Goal: Information Seeking & Learning: Check status

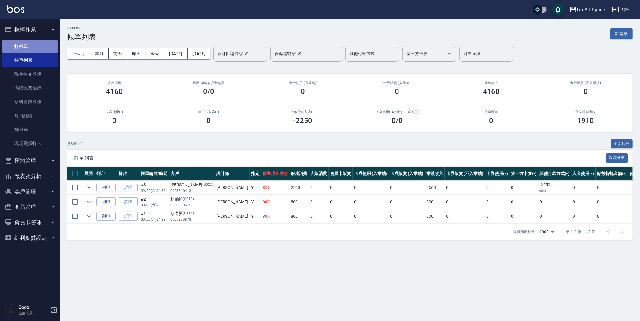
click at [23, 47] on link "打帳單" at bounding box center [29, 47] width 55 height 14
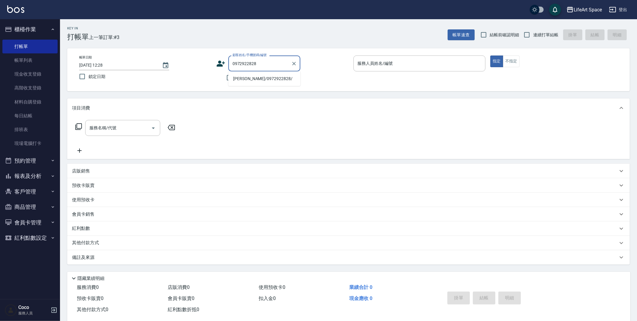
click at [275, 80] on li "[PERSON_NAME]/0972922828/" at bounding box center [264, 79] width 72 height 10
type input "[PERSON_NAME]/0972922828/"
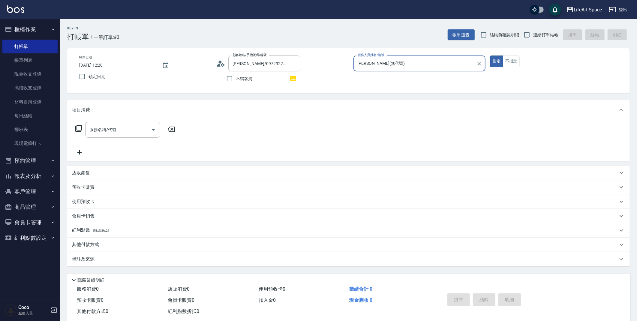
type input "[PERSON_NAME](無代號)"
click at [297, 80] on button "button" at bounding box center [293, 78] width 14 height 14
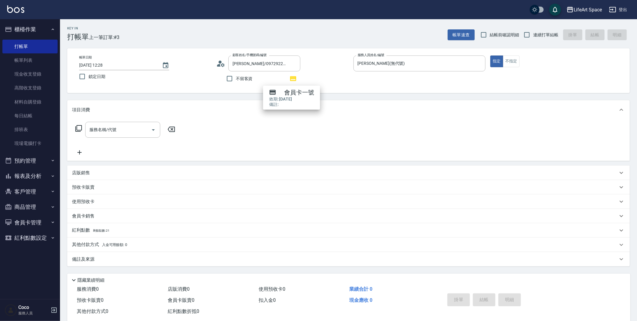
click at [214, 100] on div "Key In 打帳單 上一筆訂單:#3 帳單速查 結帳前確認明細 連續打單結帳 掛單 結帳 明細 帳單日期 [DATE] 12:28 鎖定日期 顧客姓名/手機…" at bounding box center [348, 175] width 577 height 312
click at [25, 61] on link "帳單列表" at bounding box center [29, 60] width 55 height 14
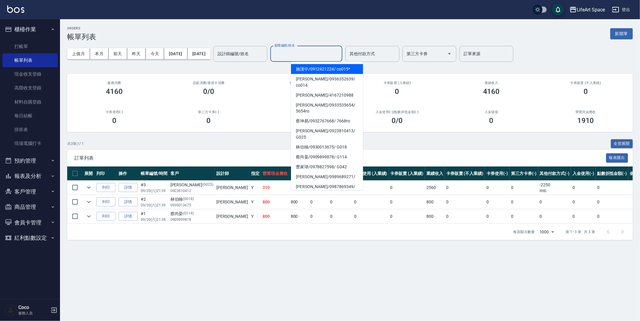
click at [323, 54] on input "顧客編號/姓名" at bounding box center [306, 54] width 67 height 11
click at [263, 57] on input "設計師編號/姓名" at bounding box center [240, 54] width 49 height 11
click at [329, 55] on input "顧客編號/姓名" at bounding box center [306, 54] width 67 height 11
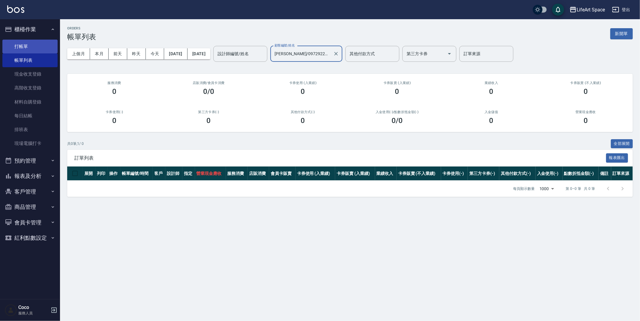
type input "[PERSON_NAME]/0972922828/"
click at [25, 45] on link "打帳單" at bounding box center [29, 47] width 55 height 14
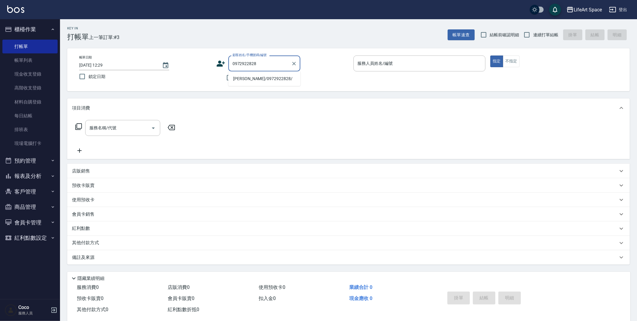
click at [278, 78] on li "[PERSON_NAME]/0972922828/" at bounding box center [264, 79] width 72 height 10
type input "[PERSON_NAME]/0972922828/"
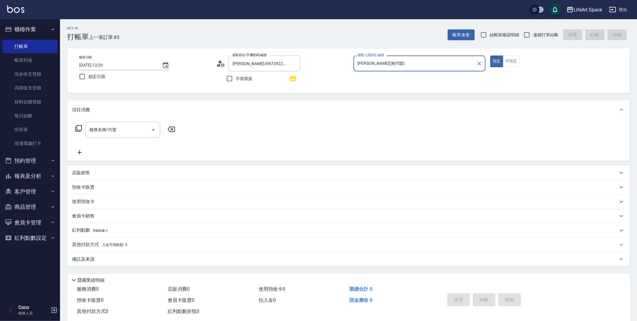
type input "[PERSON_NAME](無代號)"
click at [26, 192] on button "客戶管理" at bounding box center [29, 192] width 55 height 16
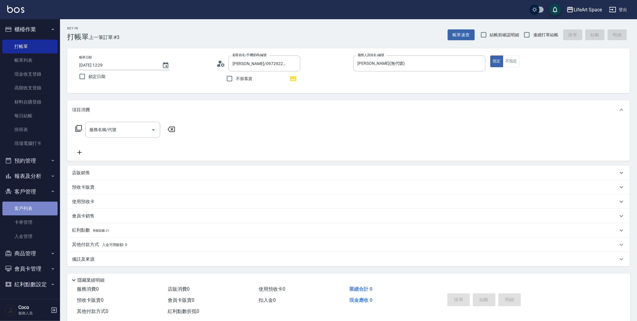
click at [39, 209] on link "客戶列表" at bounding box center [29, 209] width 55 height 14
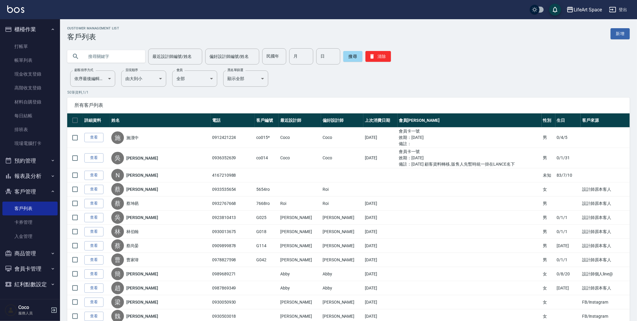
click at [120, 59] on input "text" at bounding box center [112, 56] width 56 height 16
type input "5"
type input "ㄗ"
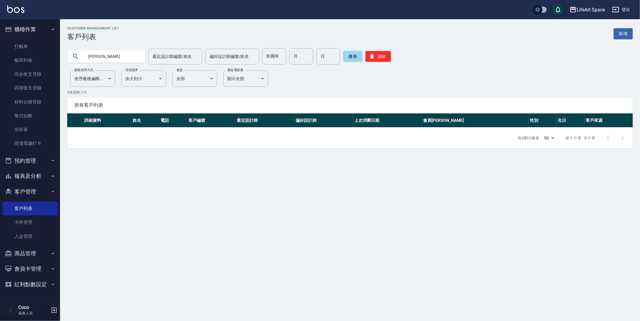
click at [99, 56] on input "[PERSON_NAME]" at bounding box center [112, 56] width 56 height 16
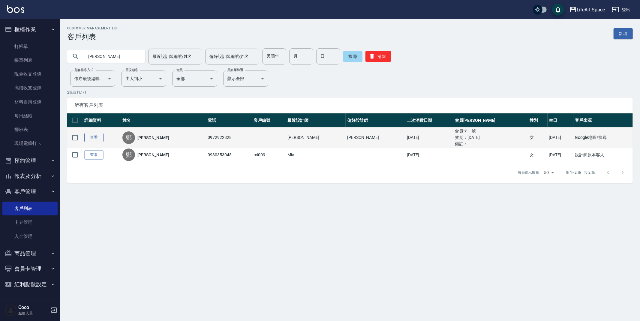
type input "[PERSON_NAME]"
click at [99, 137] on link "查看" at bounding box center [93, 137] width 19 height 9
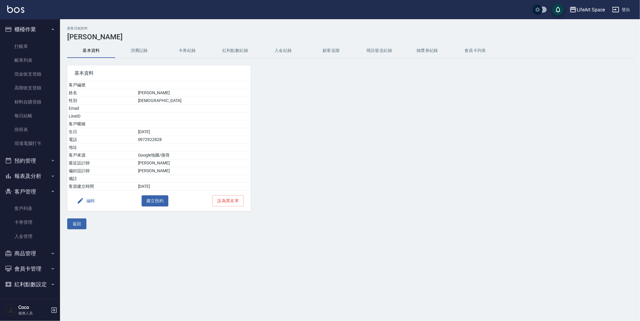
click at [141, 51] on button "消費記錄" at bounding box center [139, 51] width 48 height 14
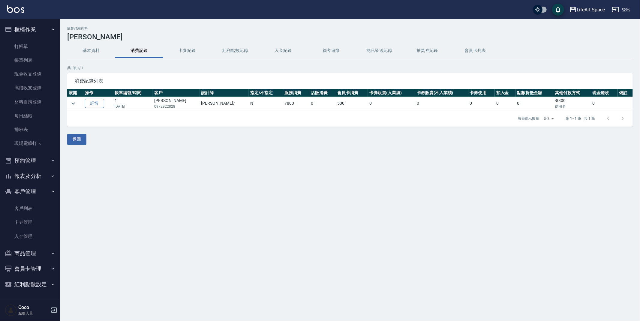
click at [99, 101] on link "詳情" at bounding box center [94, 103] width 19 height 9
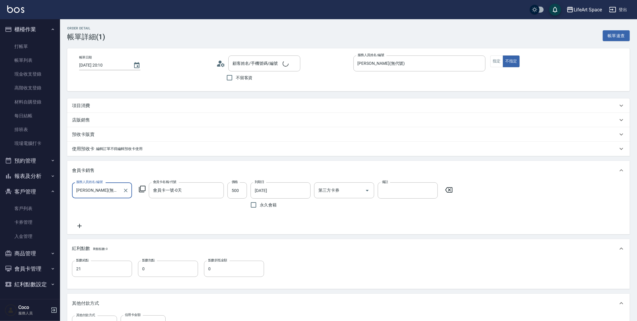
type input "[DATE] 20:10"
type input "[PERSON_NAME](無代號)"
type input "21"
type input "Google地圖/搜尋"
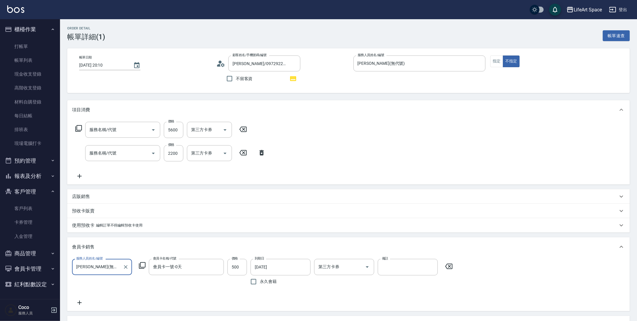
type input "[PERSON_NAME]/0972922828/"
type input "501 燙髮(501)"
type input "607極光蘊護髮(607)"
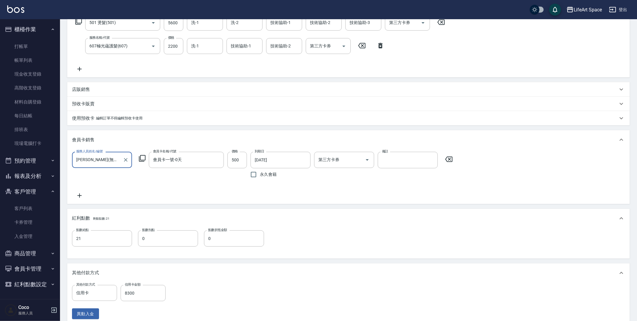
scroll to position [107, 0]
click at [23, 211] on link "客戶列表" at bounding box center [29, 209] width 55 height 14
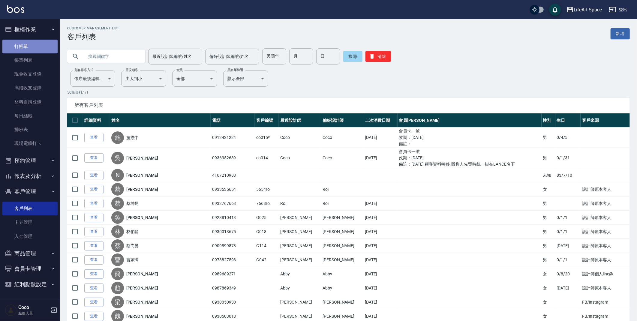
click at [23, 46] on link "打帳單" at bounding box center [29, 47] width 55 height 14
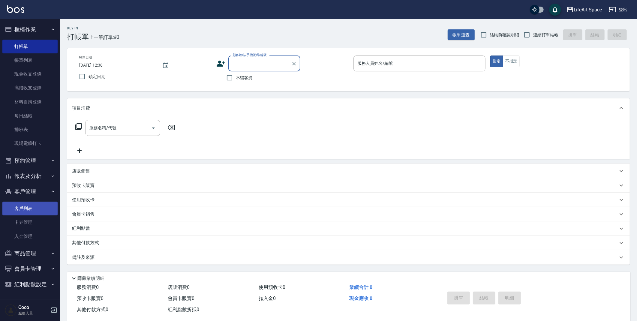
click at [14, 209] on link "客戶列表" at bounding box center [29, 209] width 55 height 14
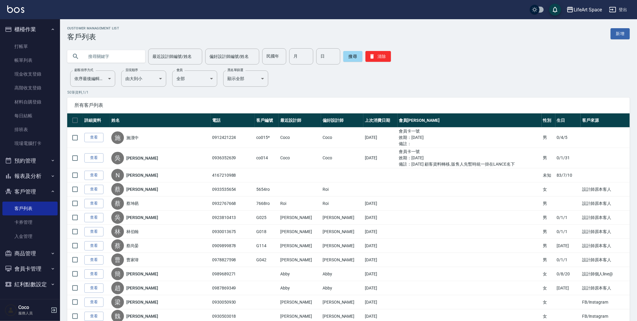
click at [126, 55] on input "text" at bounding box center [112, 56] width 56 height 16
type input "０"
type input "0972922828"
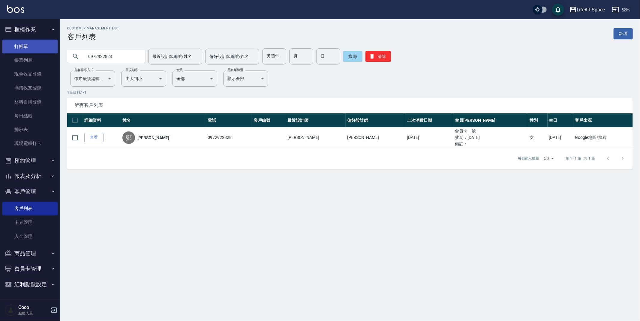
click at [40, 47] on link "打帳單" at bounding box center [29, 47] width 55 height 14
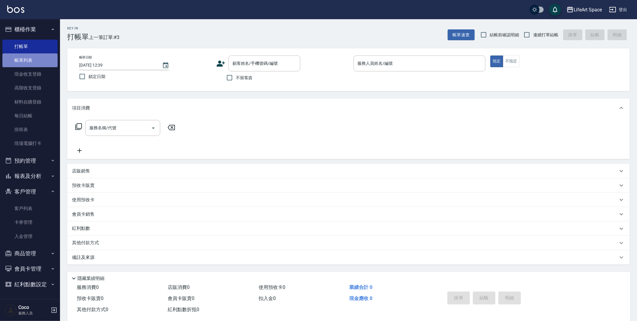
click at [21, 56] on link "帳單列表" at bounding box center [29, 60] width 55 height 14
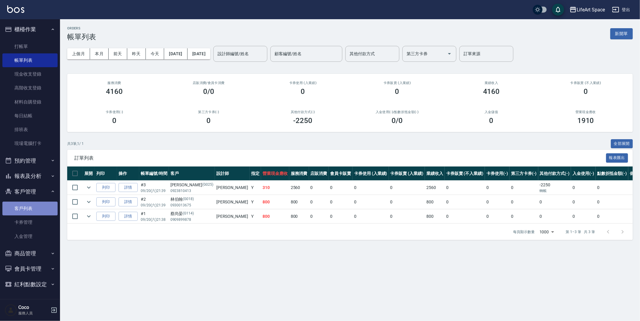
click at [19, 209] on link "客戶列表" at bounding box center [29, 209] width 55 height 14
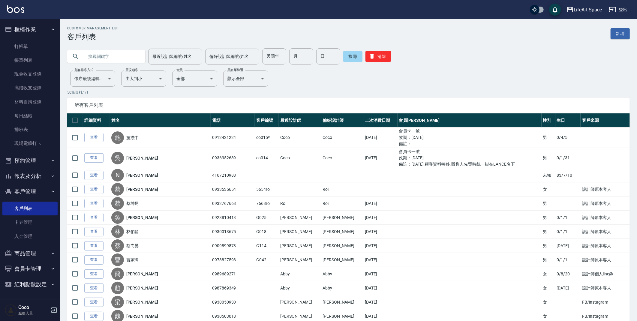
click at [121, 53] on input "text" at bounding box center [112, 56] width 56 height 16
type input "001"
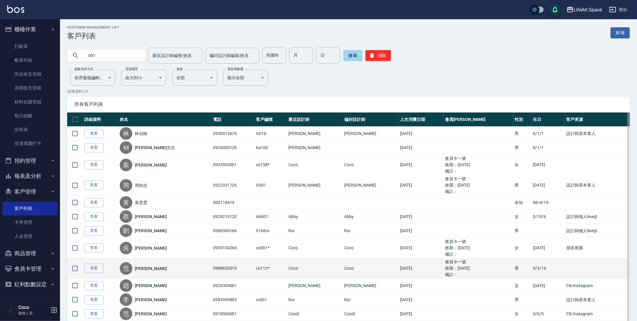
scroll to position [1, 0]
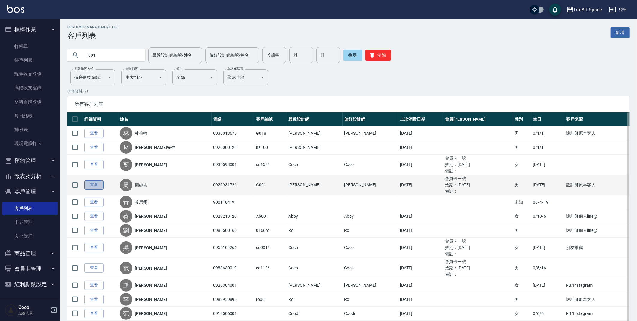
click at [86, 183] on link "查看" at bounding box center [93, 184] width 19 height 9
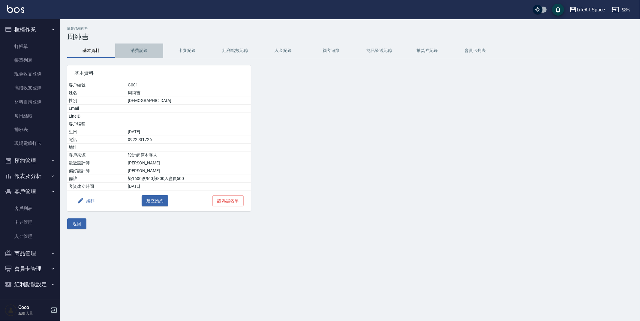
click at [133, 46] on button "消費記錄" at bounding box center [139, 51] width 48 height 14
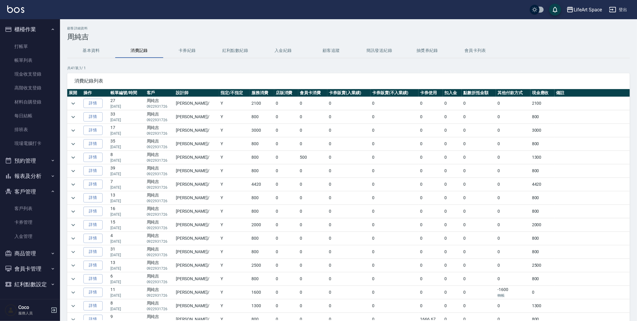
click at [231, 50] on button "紅利點數紀錄" at bounding box center [235, 51] width 48 height 14
